Goal: Task Accomplishment & Management: Use online tool/utility

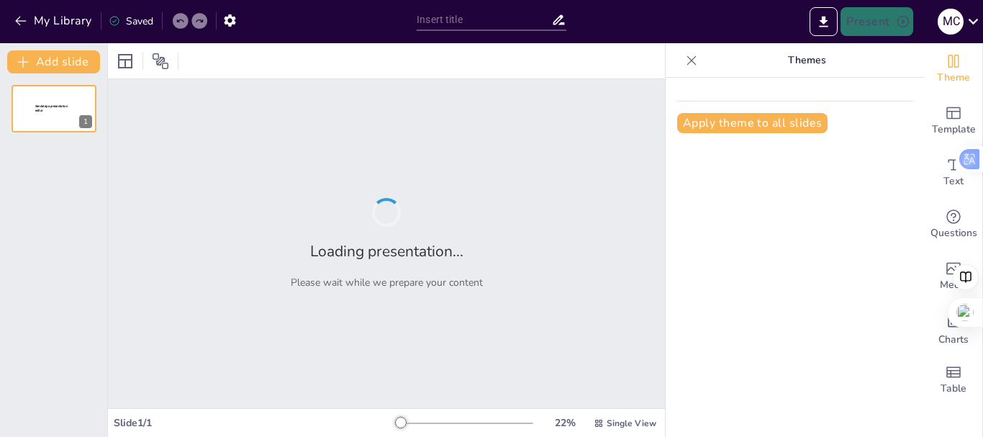
type input "Transformación Organizacional: Hacia un Modelo Holístico en IMPDAGUA"
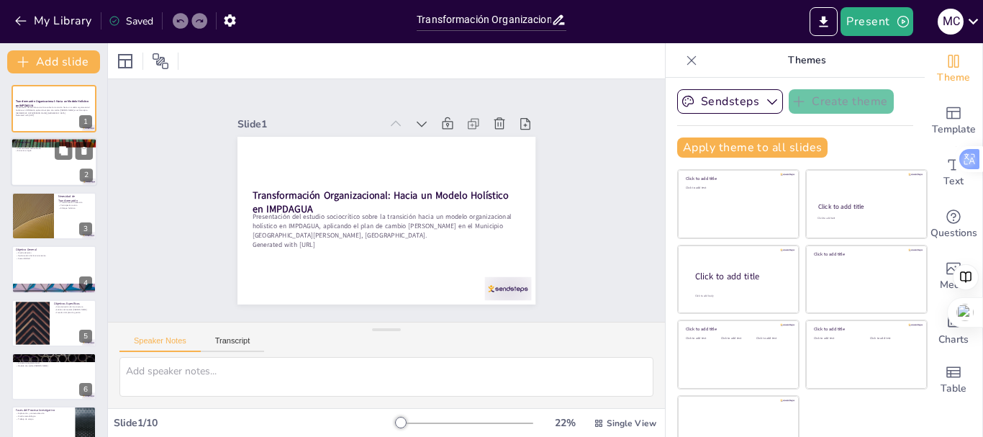
click at [47, 173] on div at bounding box center [54, 162] width 86 height 49
type textarea "La calidad de los servicios se ve directamente afectada por la falta de partici…"
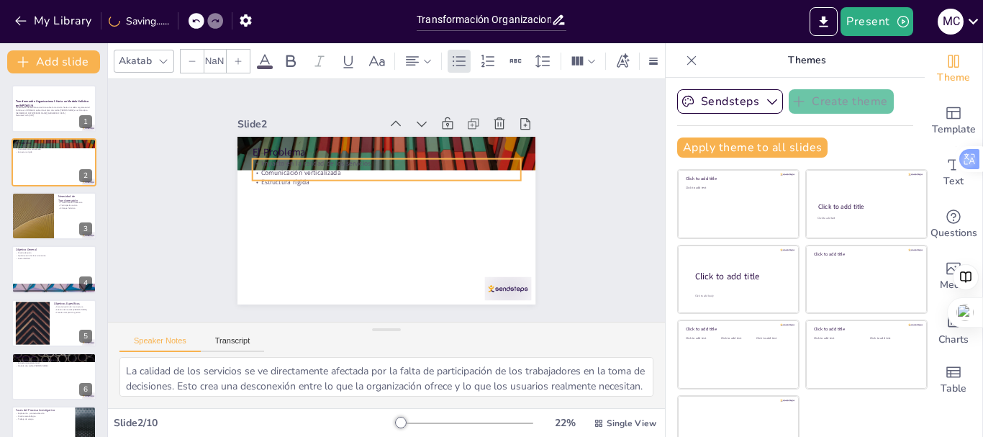
click at [367, 168] on p "Comunicación verticalizada" at bounding box center [412, 209] width 91 height 258
type input "32"
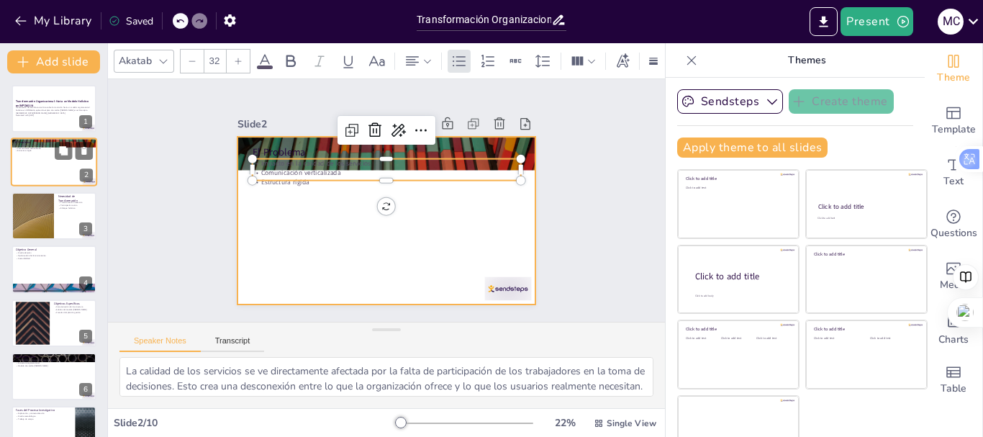
click at [58, 176] on div at bounding box center [54, 162] width 86 height 49
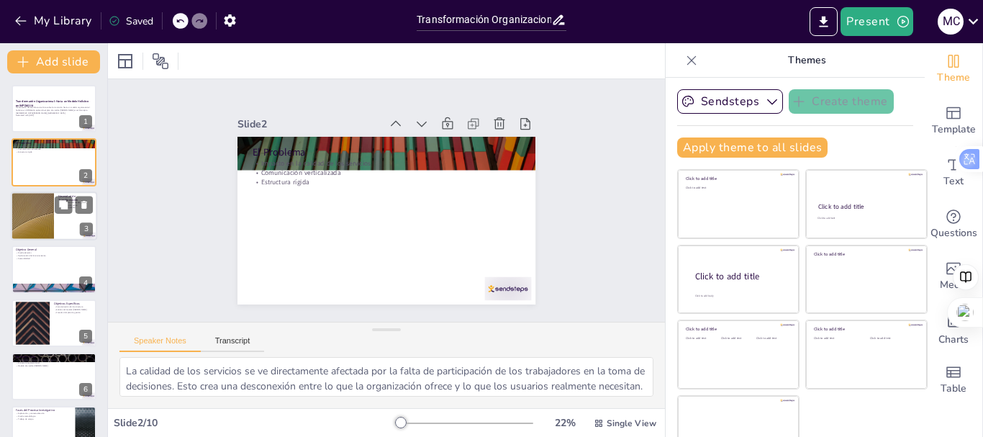
click at [48, 234] on div at bounding box center [32, 215] width 86 height 49
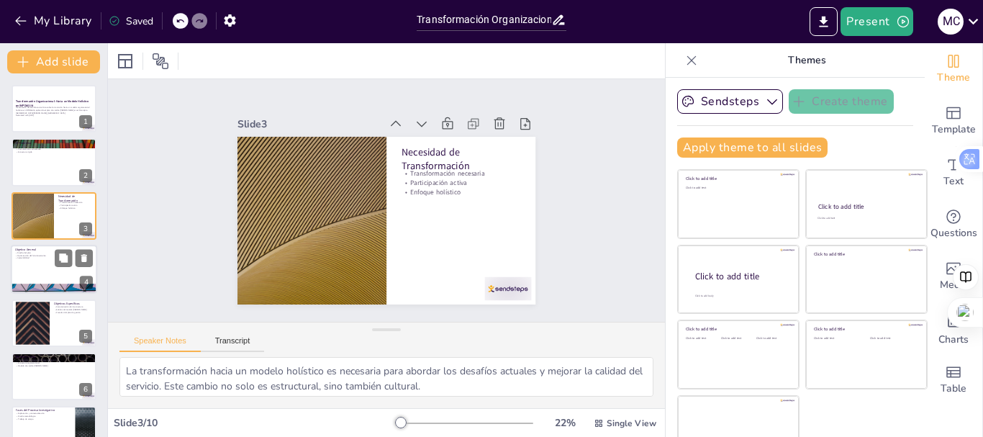
click at [51, 280] on div at bounding box center [54, 269] width 86 height 49
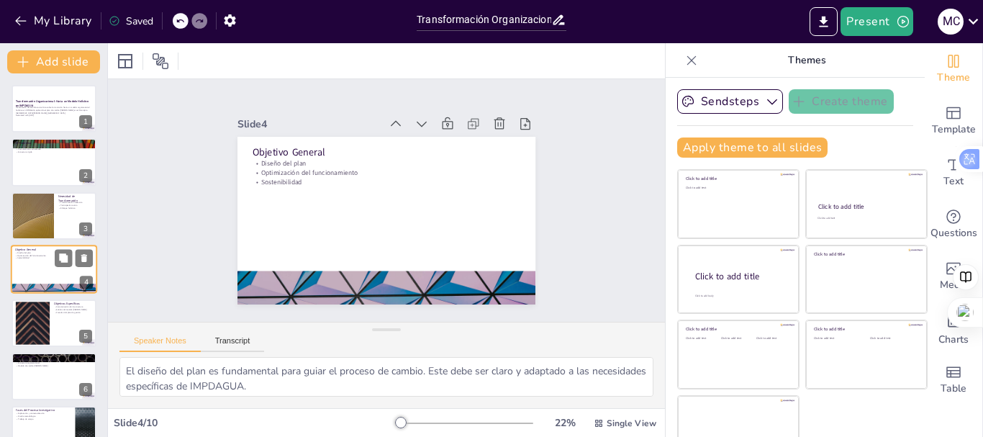
scroll to position [14, 0]
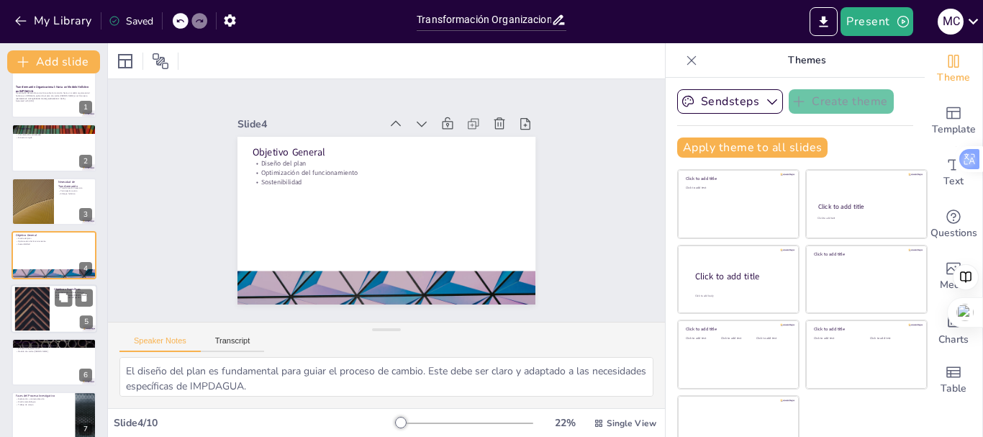
click at [63, 311] on div at bounding box center [54, 308] width 86 height 49
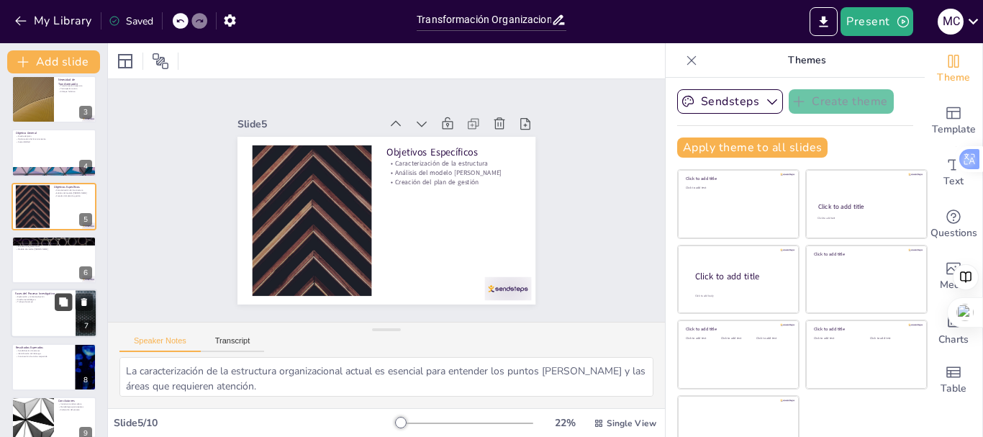
scroll to position [140, 0]
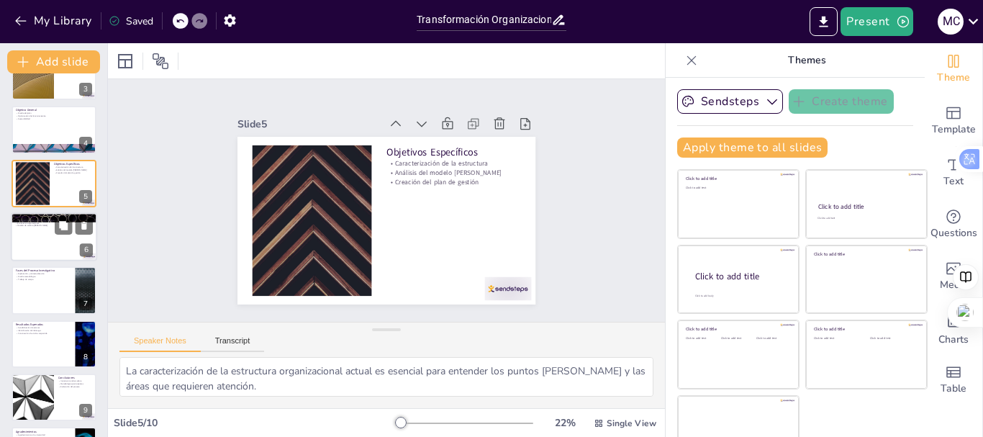
click at [55, 246] on div at bounding box center [54, 236] width 86 height 49
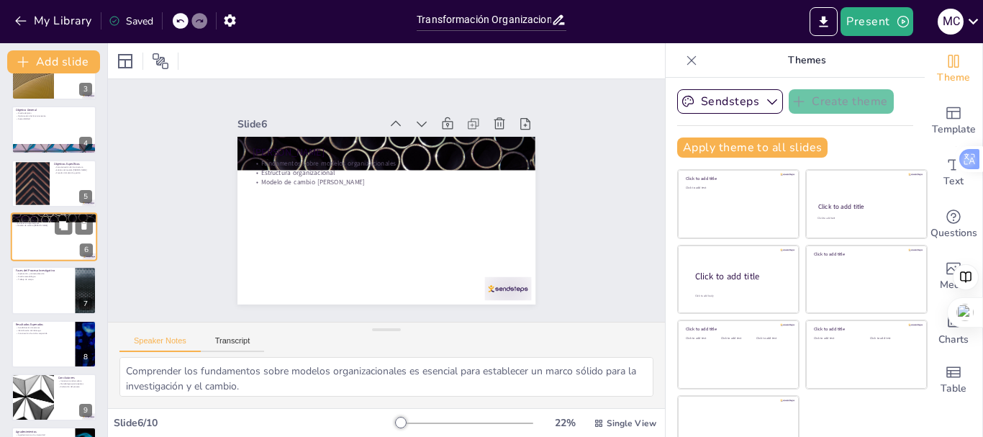
scroll to position [122, 0]
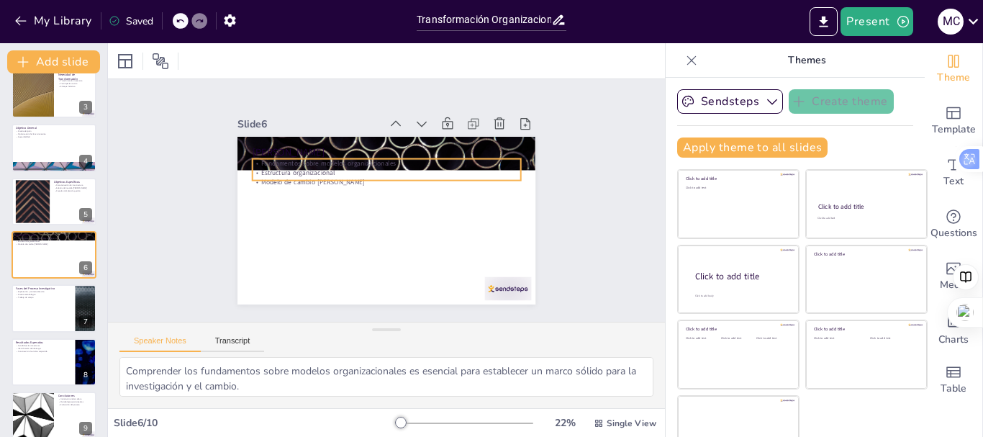
click at [390, 159] on p "Fundamentos sobre modelos organizacionales" at bounding box center [422, 208] width 65 height 264
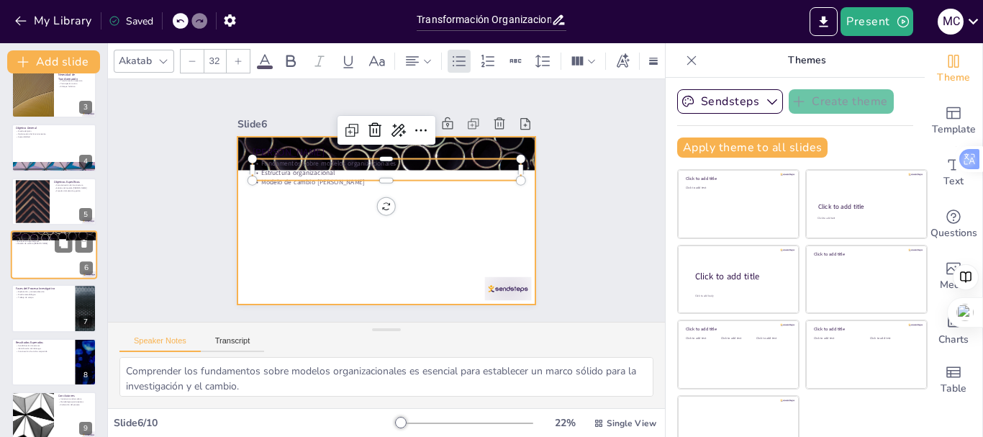
click at [57, 260] on div at bounding box center [54, 254] width 86 height 49
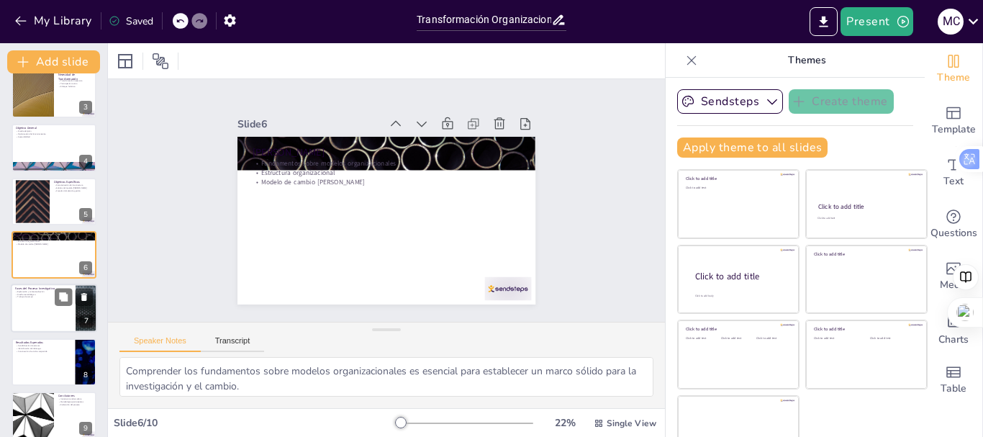
click at [53, 315] on div at bounding box center [54, 308] width 86 height 49
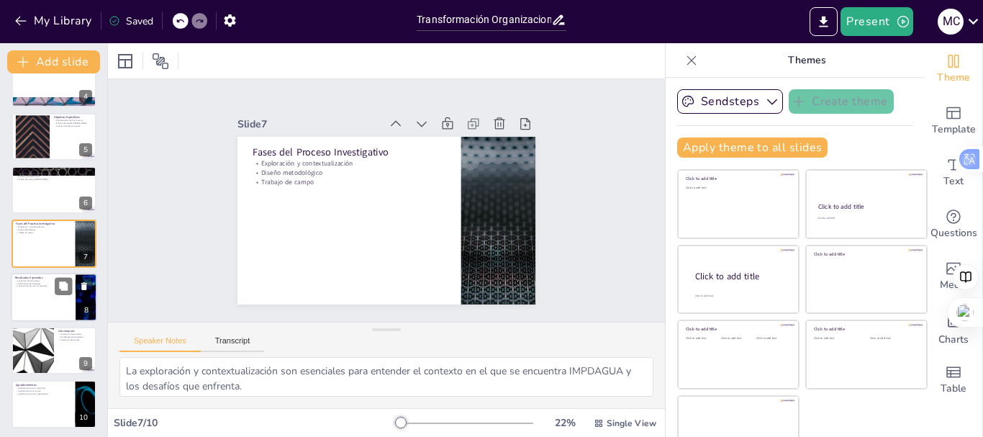
scroll to position [189, 0]
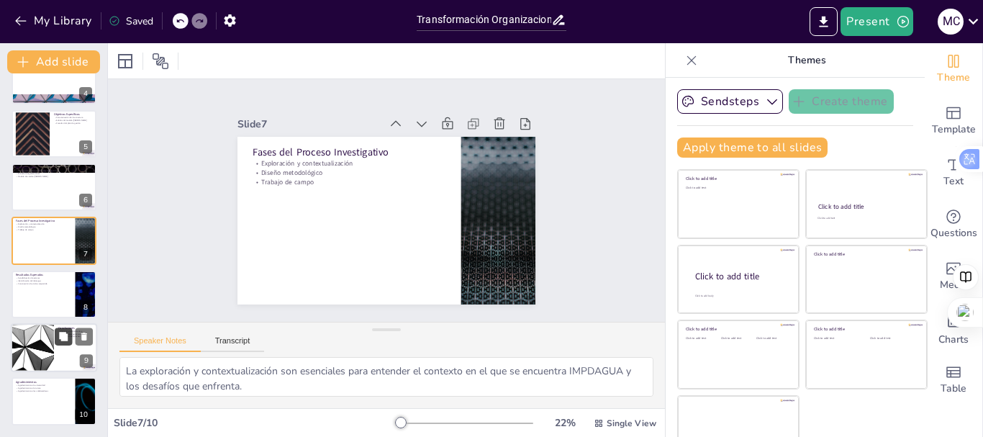
click at [60, 343] on button at bounding box center [63, 335] width 17 height 17
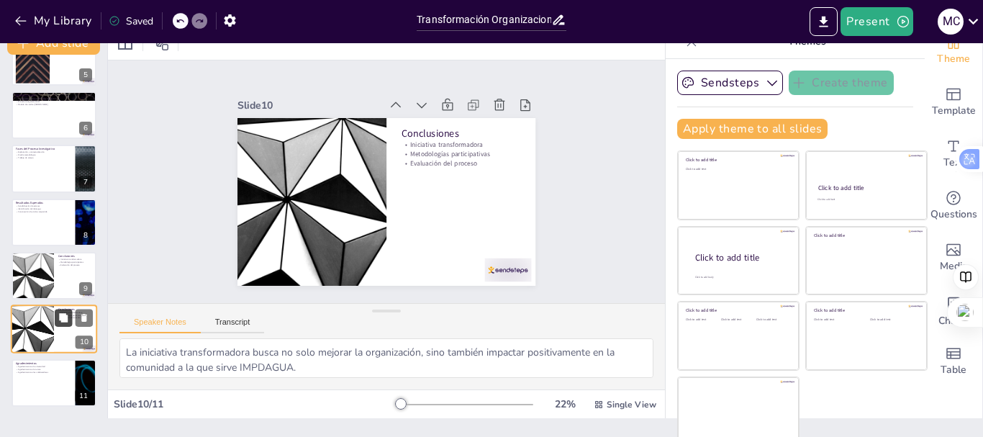
scroll to position [27, 0]
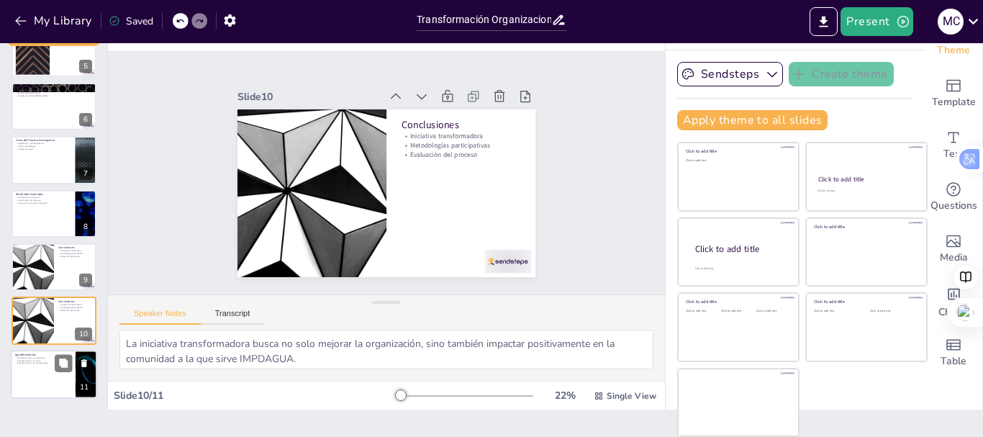
click at [68, 373] on div at bounding box center [54, 374] width 86 height 49
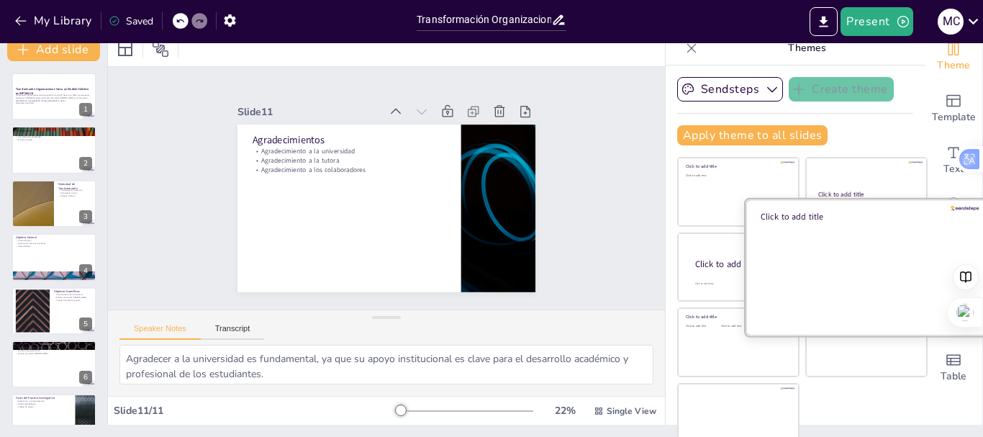
scroll to position [0, 0]
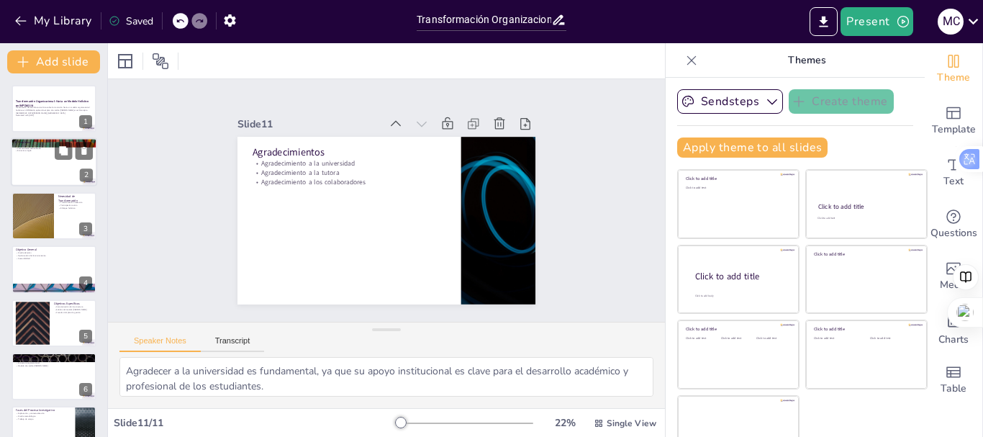
click at [66, 163] on div at bounding box center [54, 162] width 86 height 49
type textarea "La calidad de los servicios se ve directamente afectada por la falta de partici…"
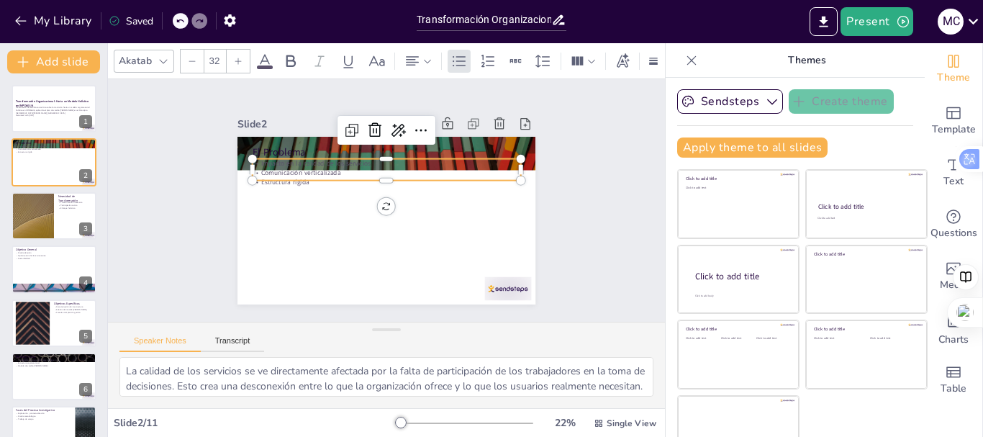
click at [338, 156] on p "Impacto en la calidad de los servicios" at bounding box center [416, 222] width 165 height 222
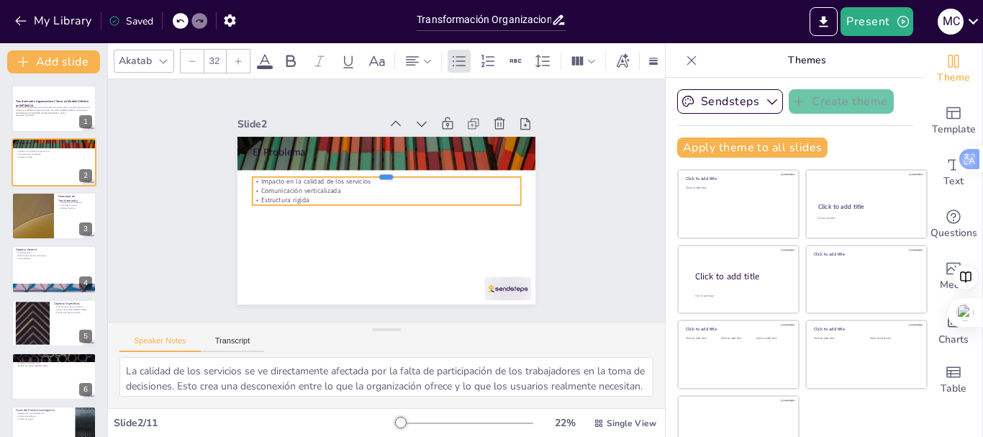
drag, startPoint x: 328, startPoint y: 153, endPoint x: 342, endPoint y: 229, distance: 77.6
click at [342, 229] on div "El Problema Impacto en la calidad de los servicios Comunicación verticalizada E…" at bounding box center [368, 208] width 274 height 340
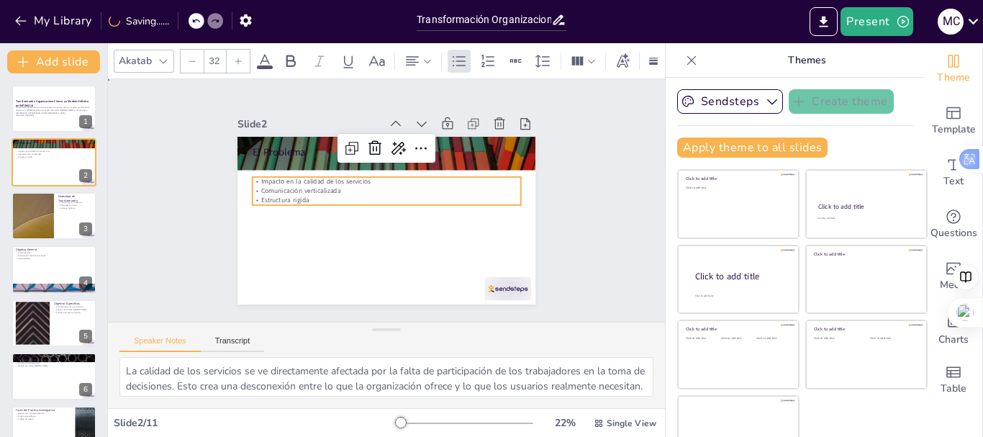
click at [436, 254] on div at bounding box center [386, 221] width 298 height 168
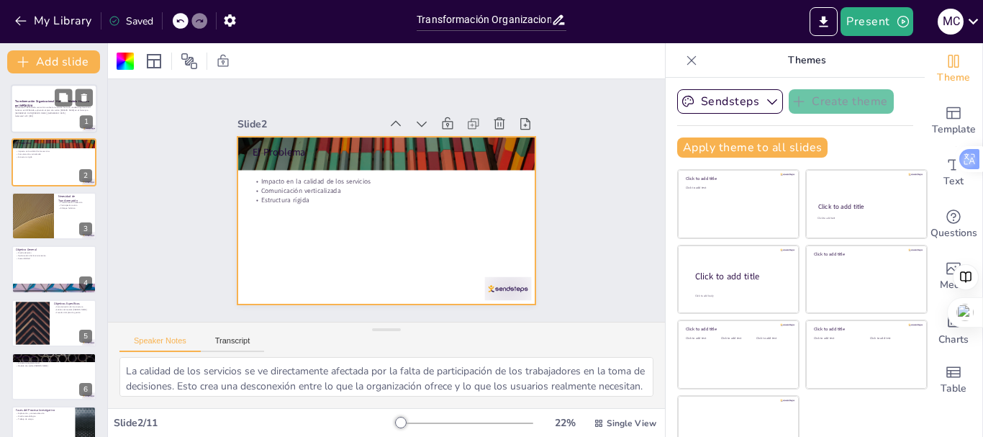
click at [50, 105] on p "Transformación Organizacional: Hacia un Modelo Holístico en IMPDAGUA" at bounding box center [54, 103] width 78 height 8
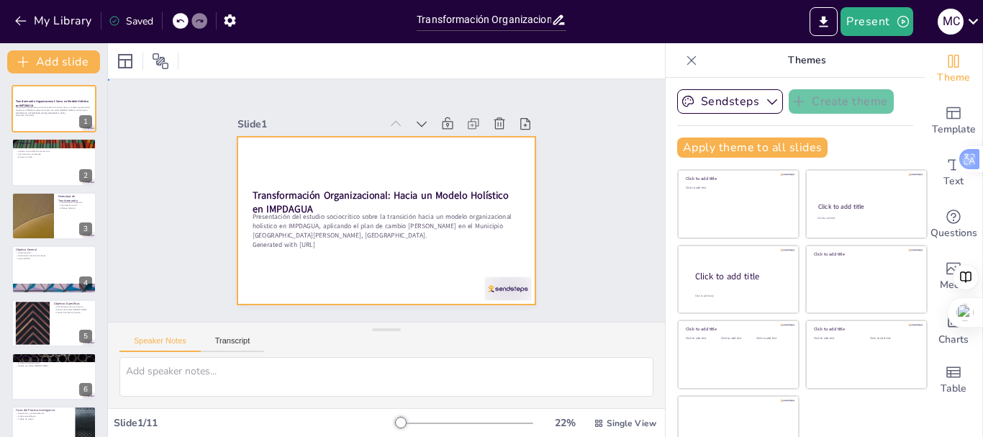
click at [370, 264] on div at bounding box center [386, 180] width 298 height 168
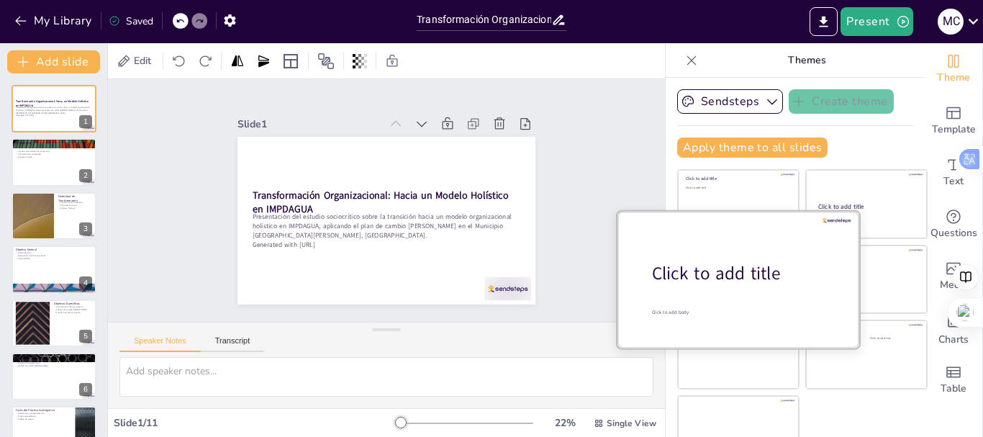
click at [694, 255] on div at bounding box center [738, 279] width 242 height 136
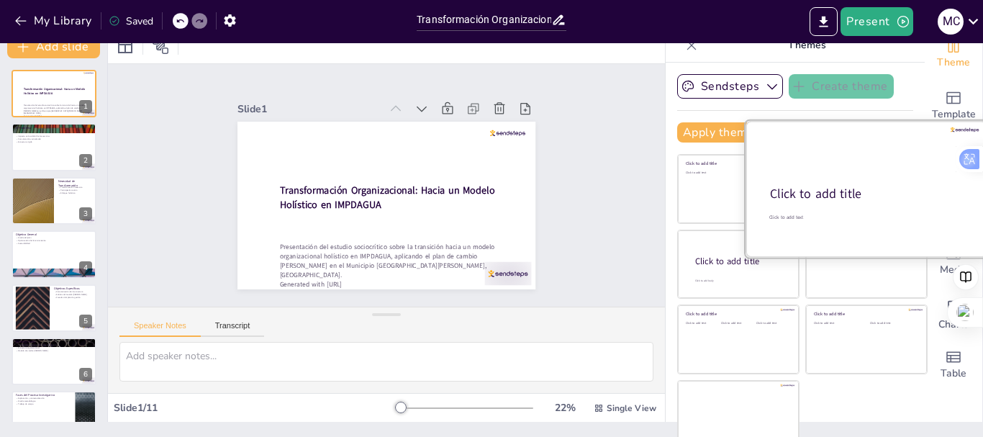
scroll to position [27, 0]
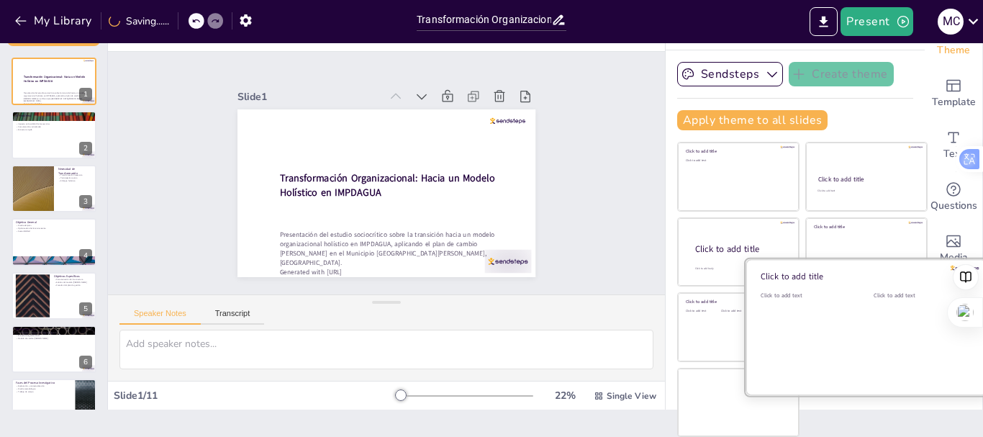
click at [842, 323] on div at bounding box center [866, 327] width 242 height 136
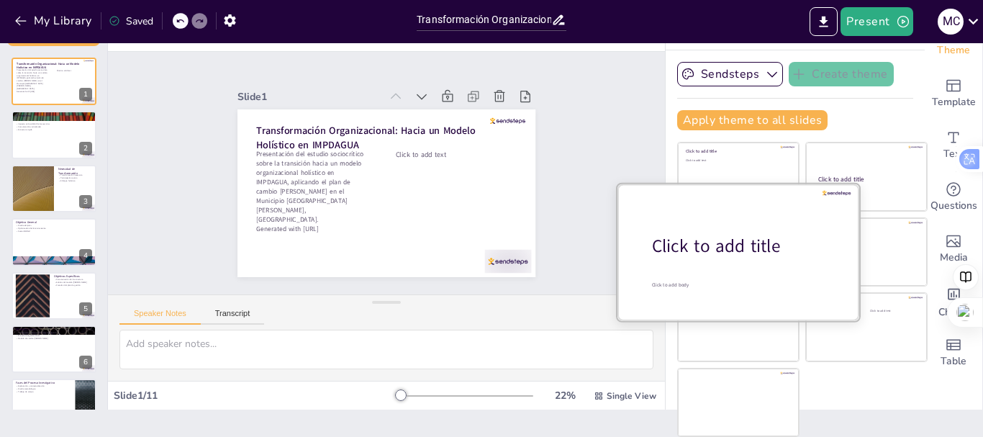
click at [706, 235] on div "Click to add title" at bounding box center [743, 246] width 183 height 24
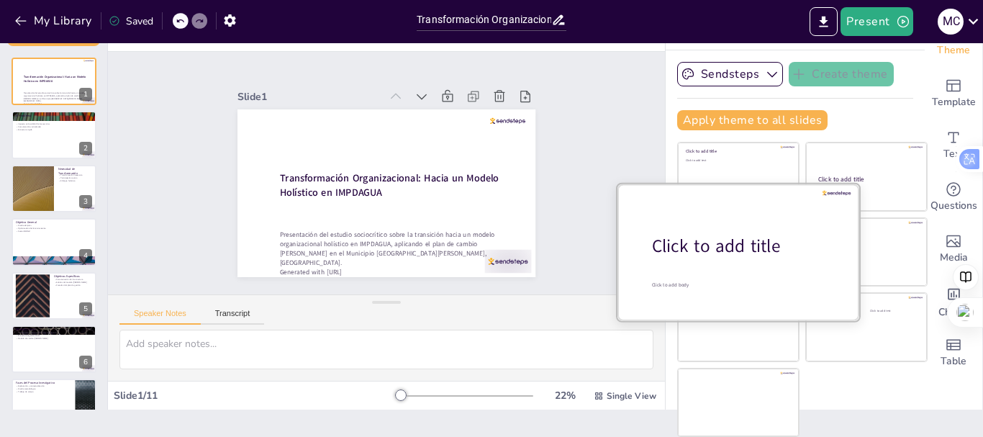
click at [706, 235] on div "Click to add title" at bounding box center [743, 246] width 183 height 24
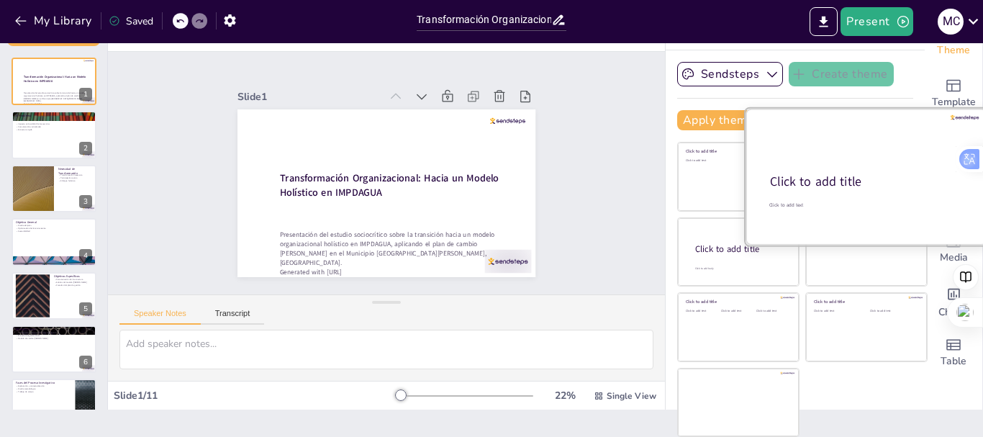
click at [867, 183] on div "Click to add title" at bounding box center [865, 181] width 191 height 17
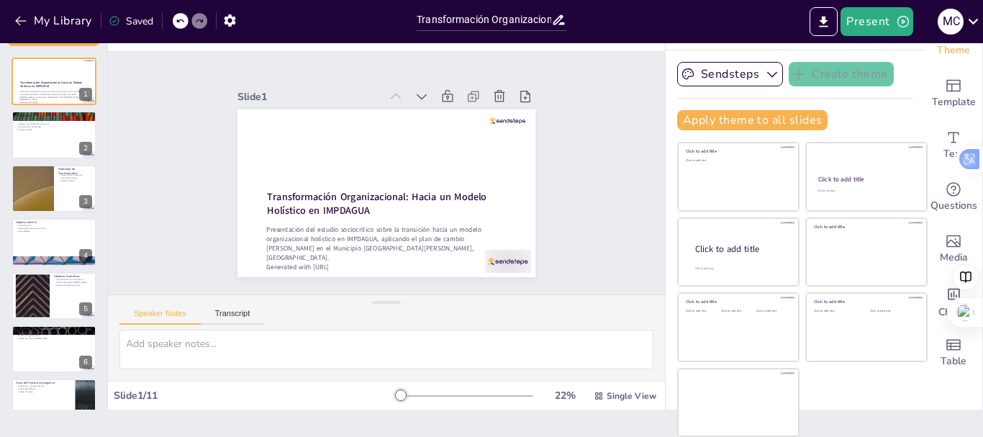
click at [563, 186] on div "Slide 1 Transformación Organizacional: Hacia un Modelo Holístico en IMPDAGUA Pr…" at bounding box center [386, 173] width 353 height 595
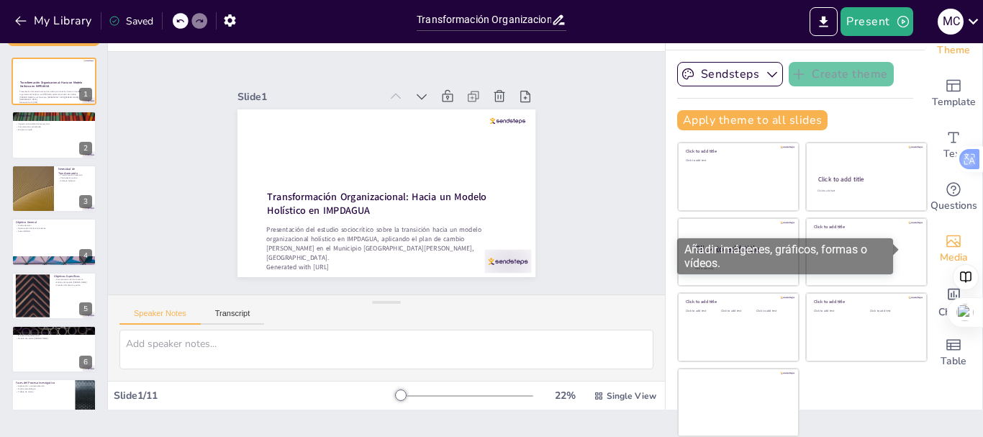
click at [940, 261] on span "Media" at bounding box center [954, 258] width 28 height 16
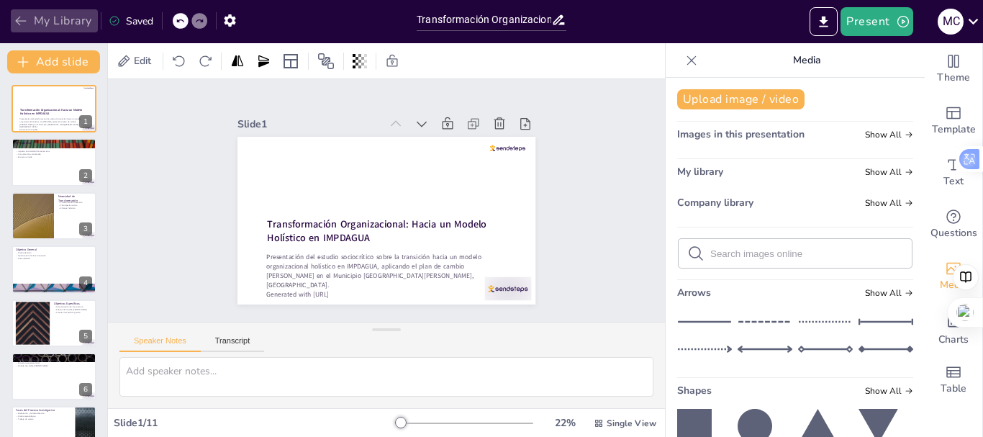
click at [17, 21] on icon "button" at bounding box center [20, 21] width 11 height 9
